Goal: Find specific page/section: Find specific page/section

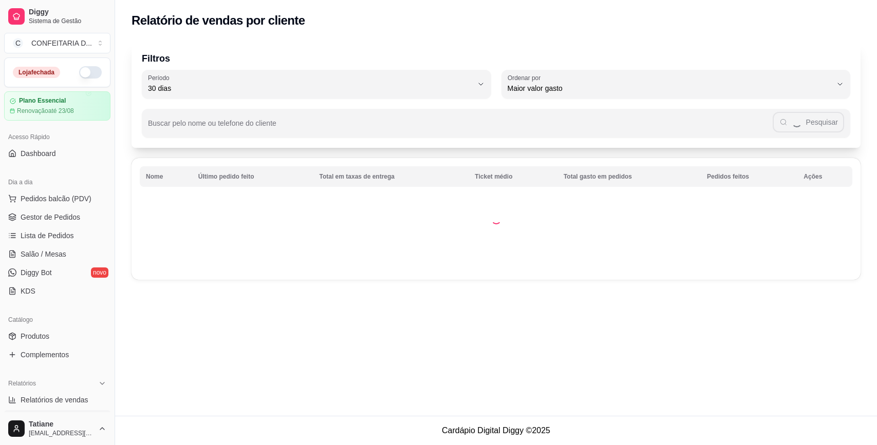
select select "30"
select select "HIGHEST_TOTAL_SPENT_WITH_ORDERS"
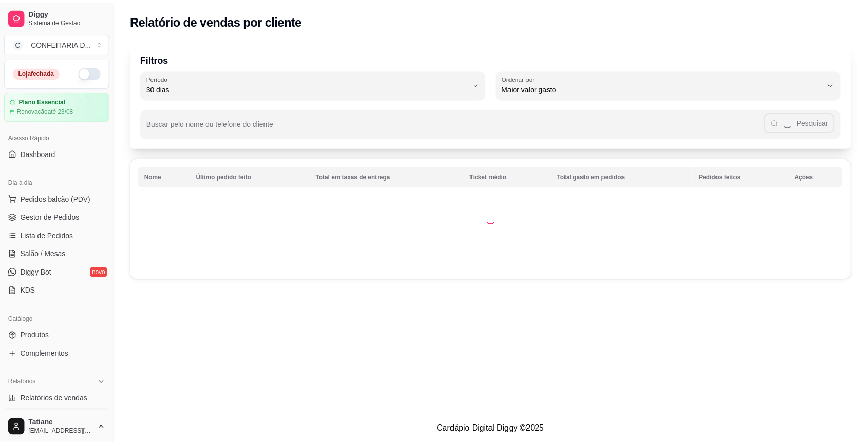
scroll to position [257, 0]
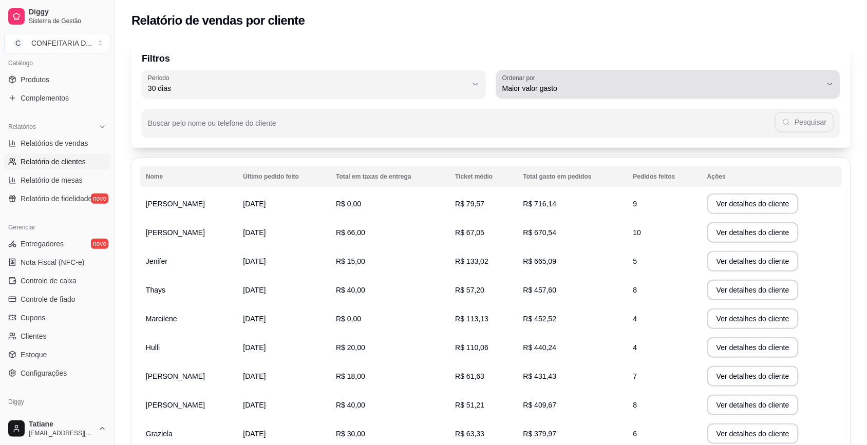
click at [532, 88] on span "Maior valor gasto" at bounding box center [662, 88] width 320 height 10
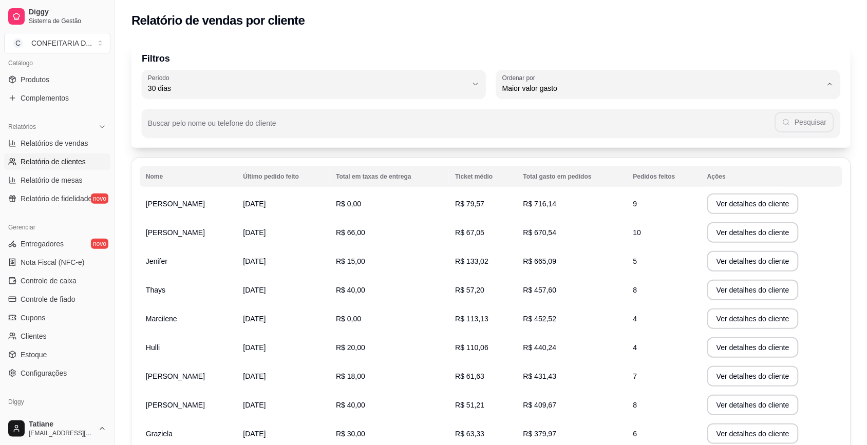
click at [559, 147] on span "Maior valor gasto" at bounding box center [663, 146] width 305 height 10
select select
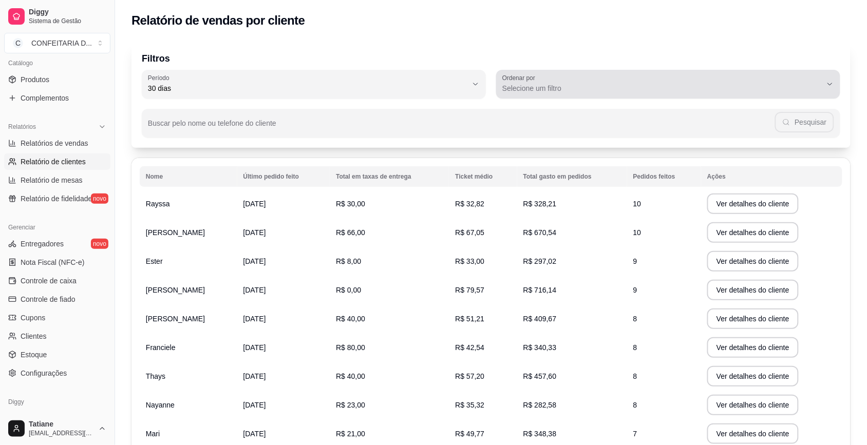
click at [550, 86] on span "Selecione um filtro" at bounding box center [662, 88] width 320 height 10
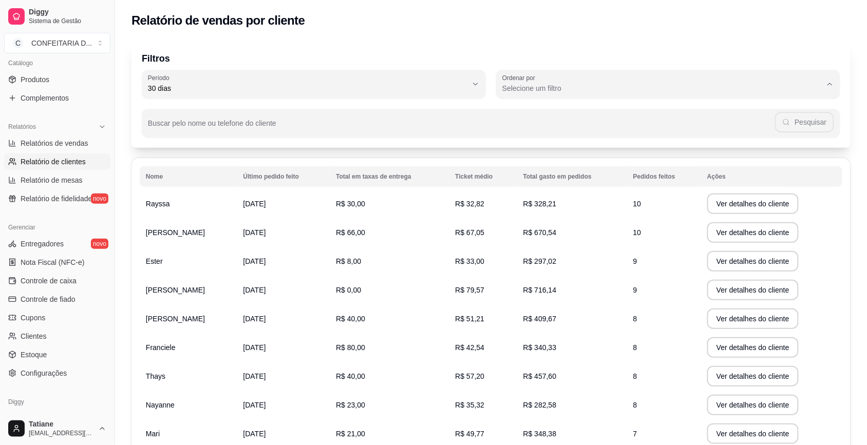
click at [550, 145] on span "Maior valor gasto" at bounding box center [663, 146] width 305 height 10
type input "HIGHEST_TOTAL_SPENT_WITH_ORDERS"
select select "HIGHEST_TOTAL_SPENT_WITH_ORDERS"
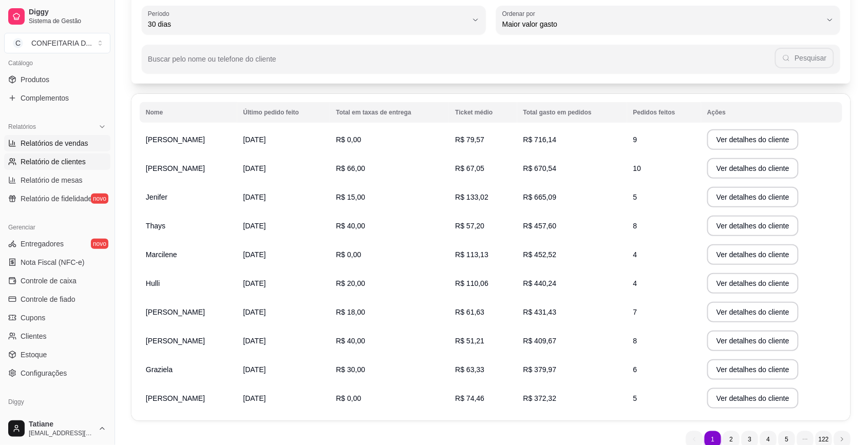
click at [61, 141] on span "Relatórios de vendas" at bounding box center [55, 143] width 68 height 10
select select "ALL"
select select "0"
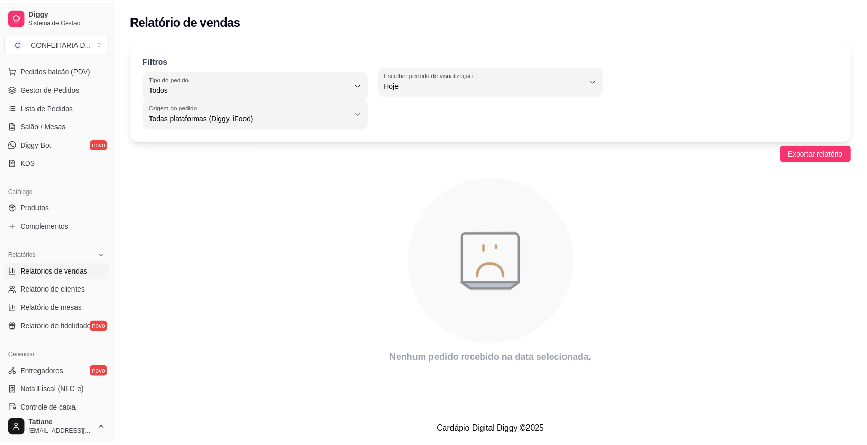
scroll to position [64, 0]
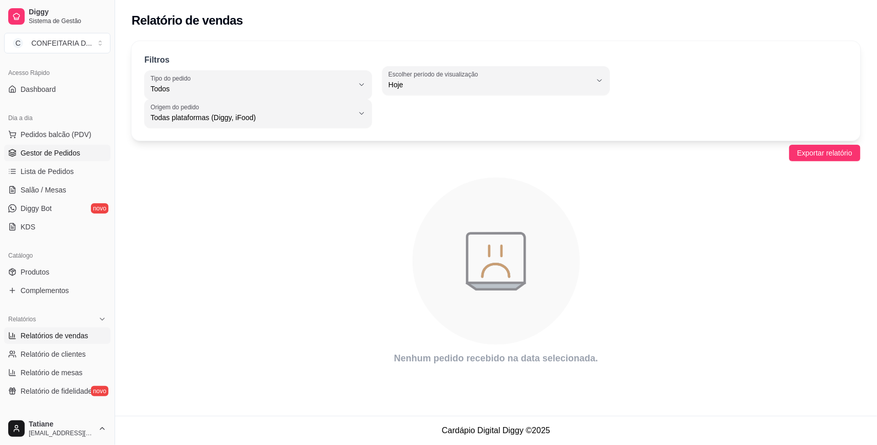
click at [40, 152] on span "Gestor de Pedidos" at bounding box center [51, 153] width 60 height 10
